Goal: Task Accomplishment & Management: Manage account settings

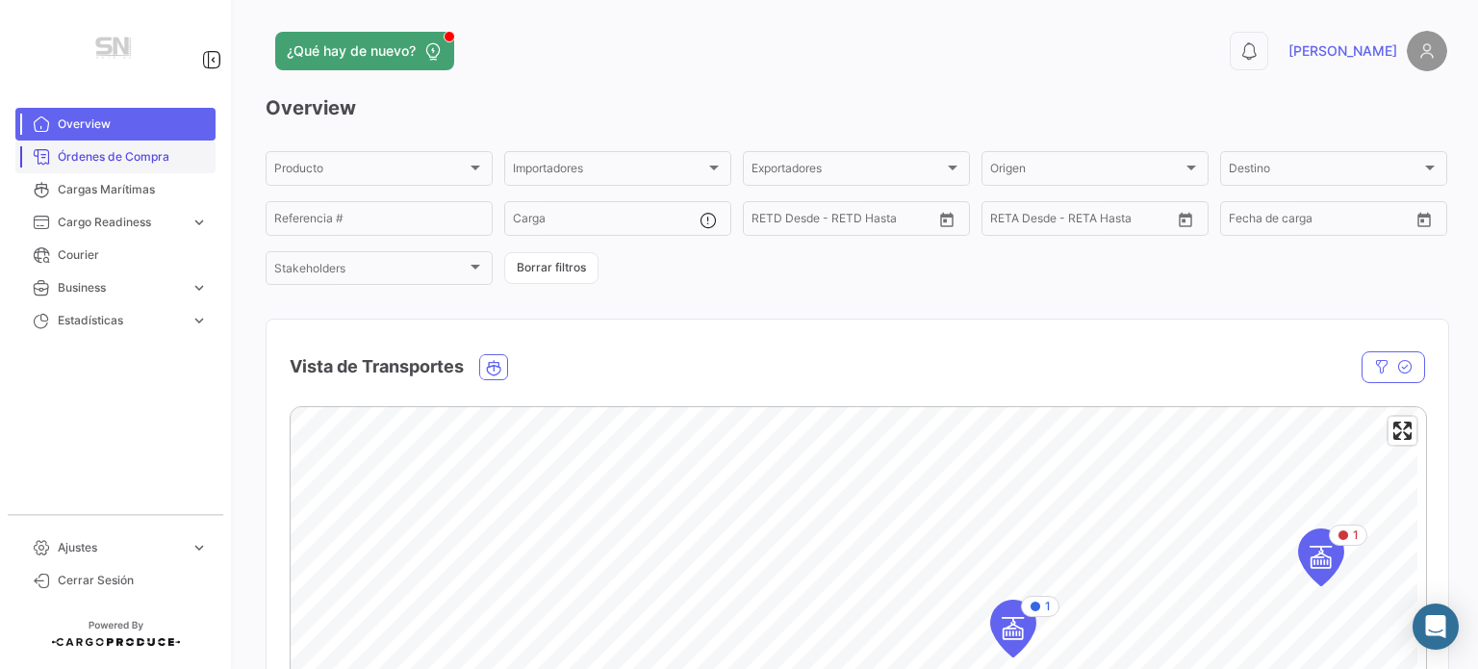
click at [139, 165] on span "Órdenes de Compra" at bounding box center [133, 156] width 150 height 17
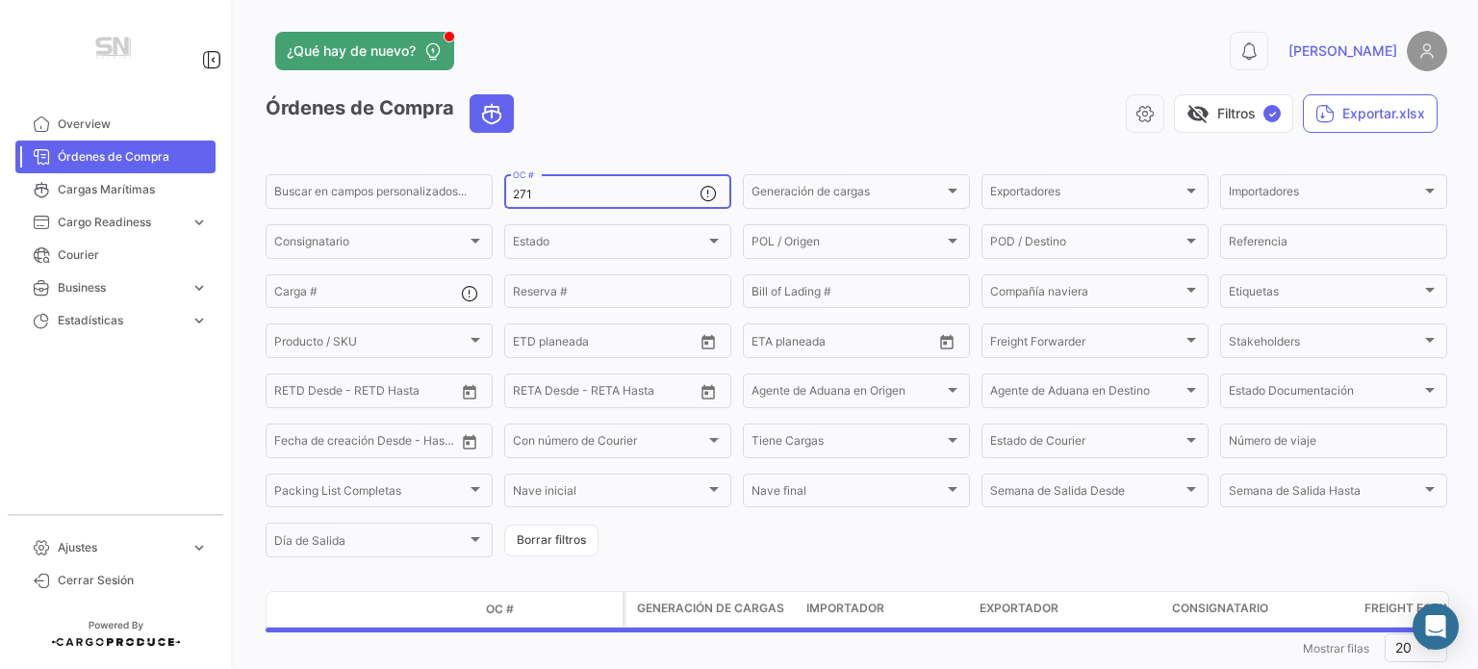
click at [583, 196] on input "271" at bounding box center [606, 194] width 187 height 13
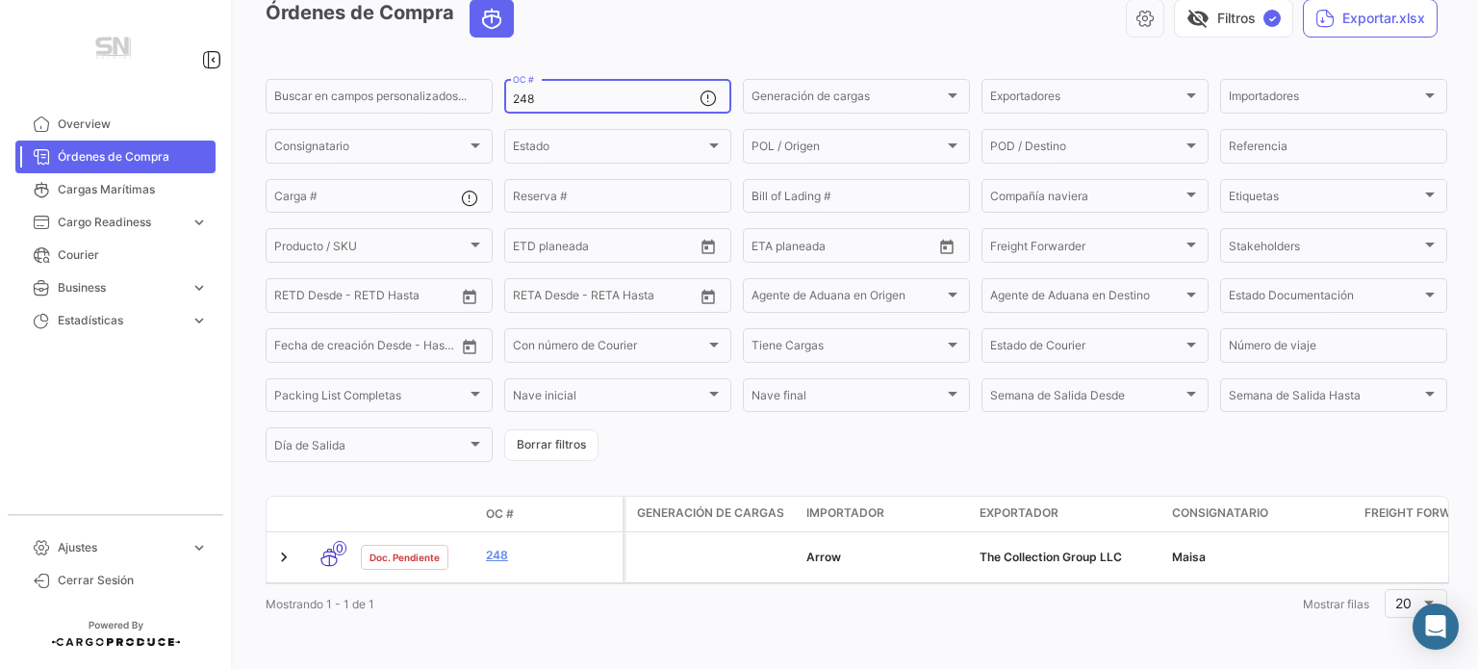
scroll to position [112, 0]
type input "248"
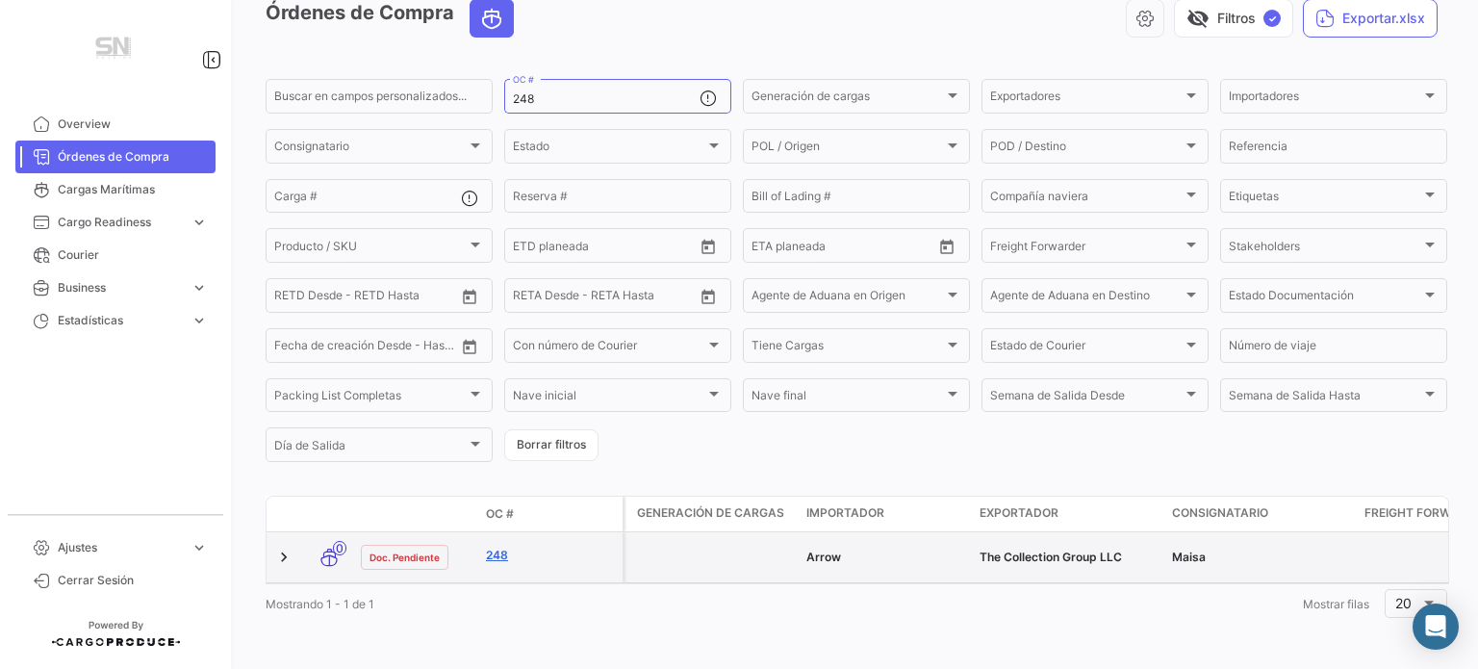
click at [498, 547] on link "248" at bounding box center [550, 555] width 129 height 17
